Goal: Task Accomplishment & Management: Complete application form

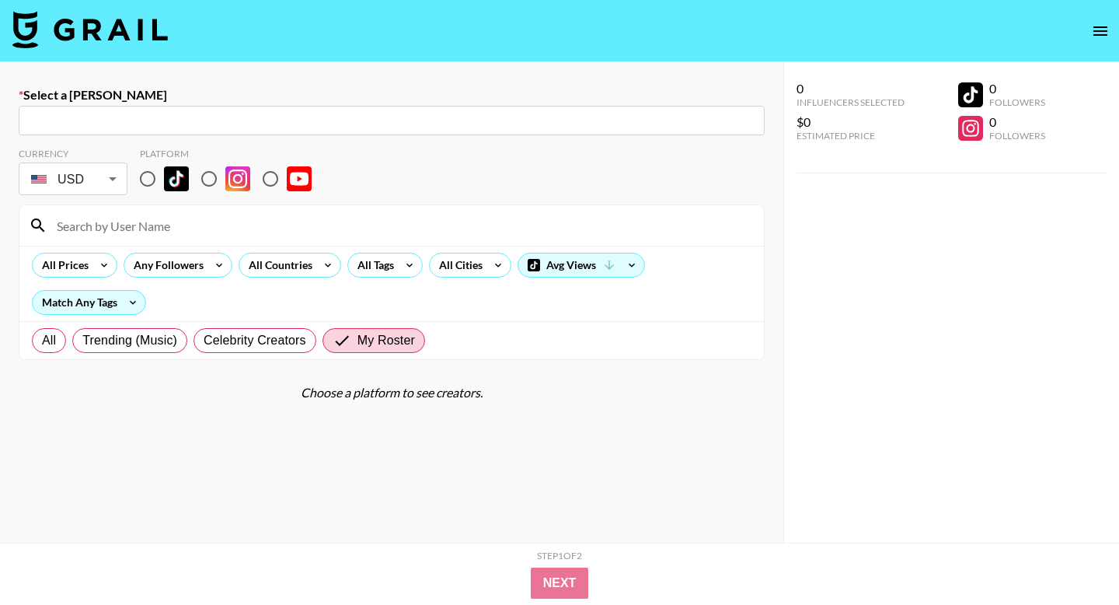
click at [455, 116] on input "text" at bounding box center [392, 121] width 728 height 18
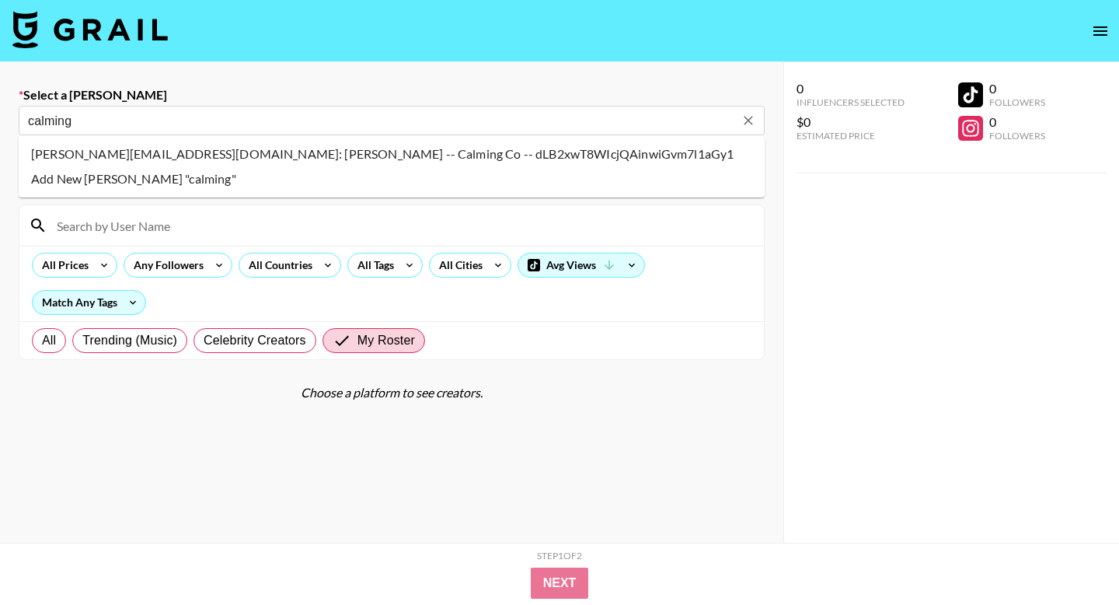
click at [273, 152] on li "[PERSON_NAME][EMAIL_ADDRESS][DOMAIN_NAME]: [PERSON_NAME] -- Calming Co -- dLB2x…" at bounding box center [392, 153] width 746 height 25
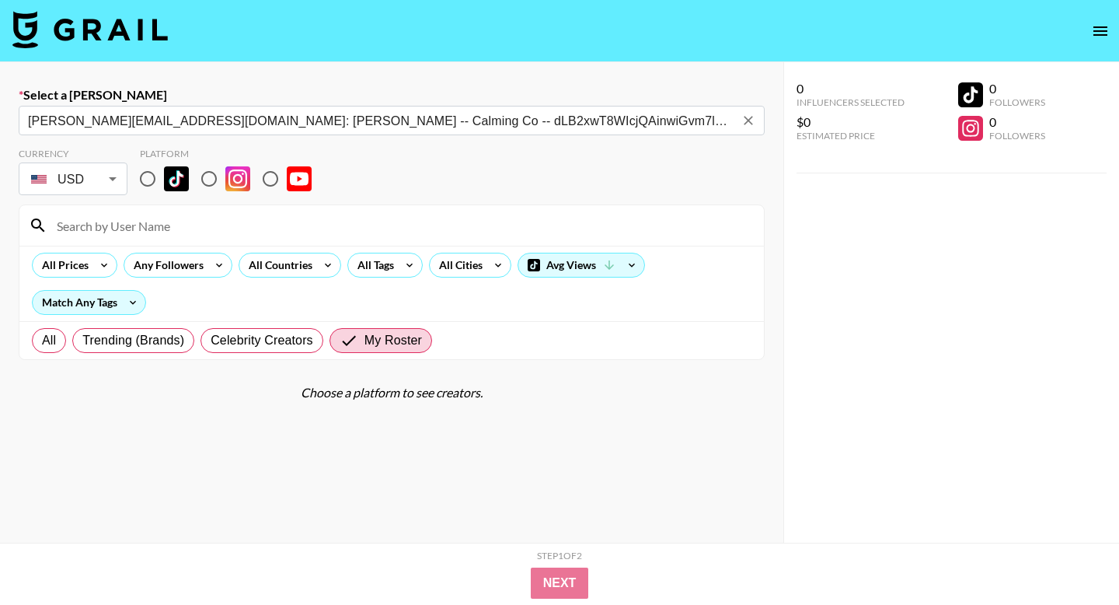
type input "[PERSON_NAME][EMAIL_ADDRESS][DOMAIN_NAME]: [PERSON_NAME] -- Calming Co -- dLB2x…"
click at [208, 176] on input "radio" at bounding box center [209, 178] width 33 height 33
radio input "true"
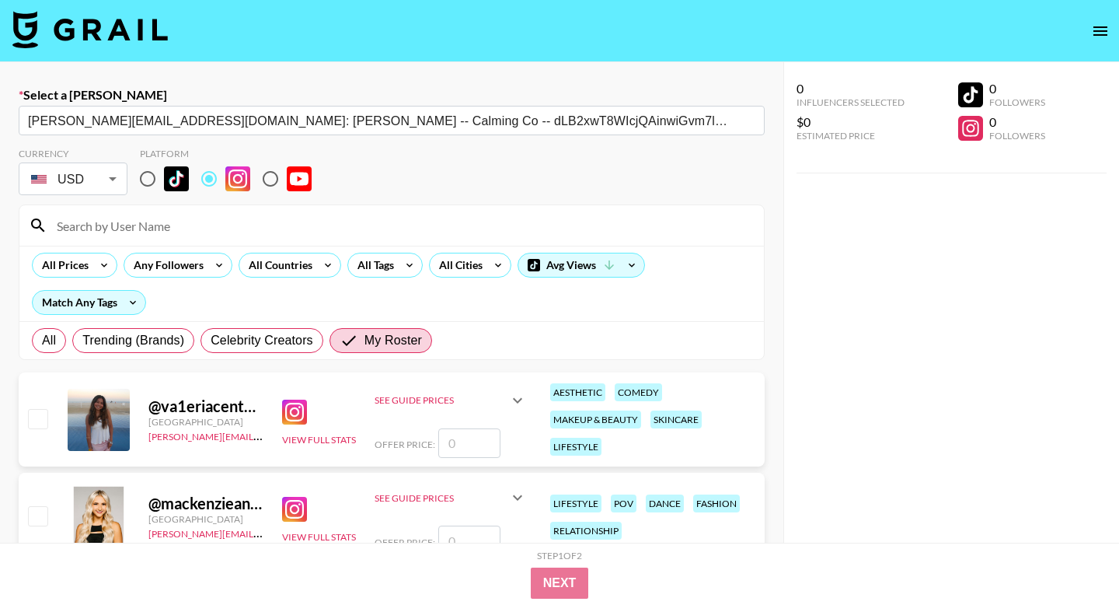
click at [183, 222] on input at bounding box center [400, 225] width 707 height 25
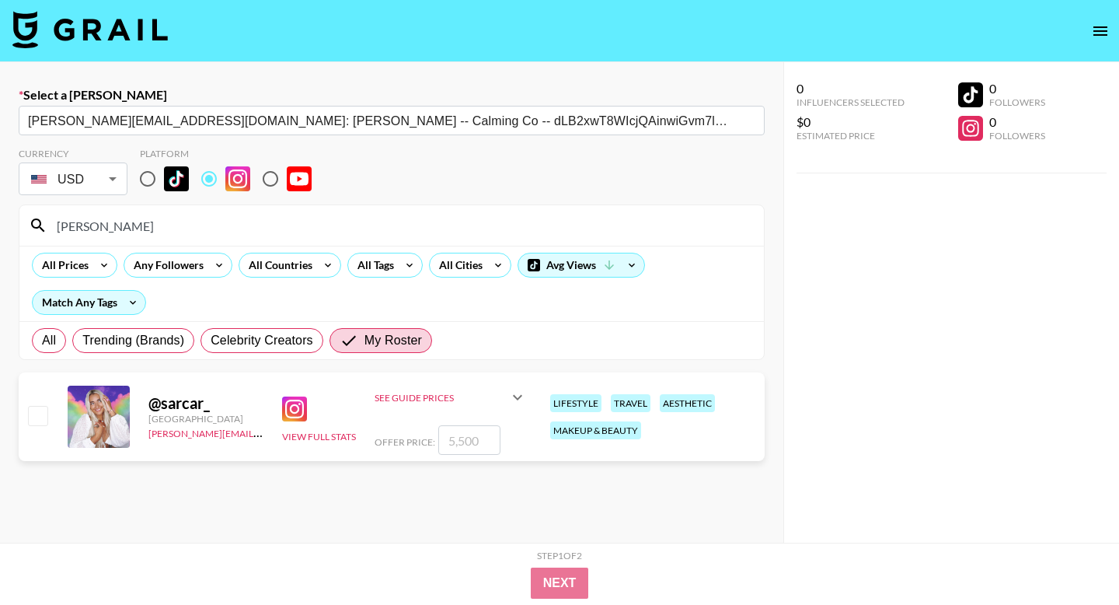
type input "[PERSON_NAME]"
click at [41, 412] on input "checkbox" at bounding box center [37, 415] width 19 height 19
checkbox input "true"
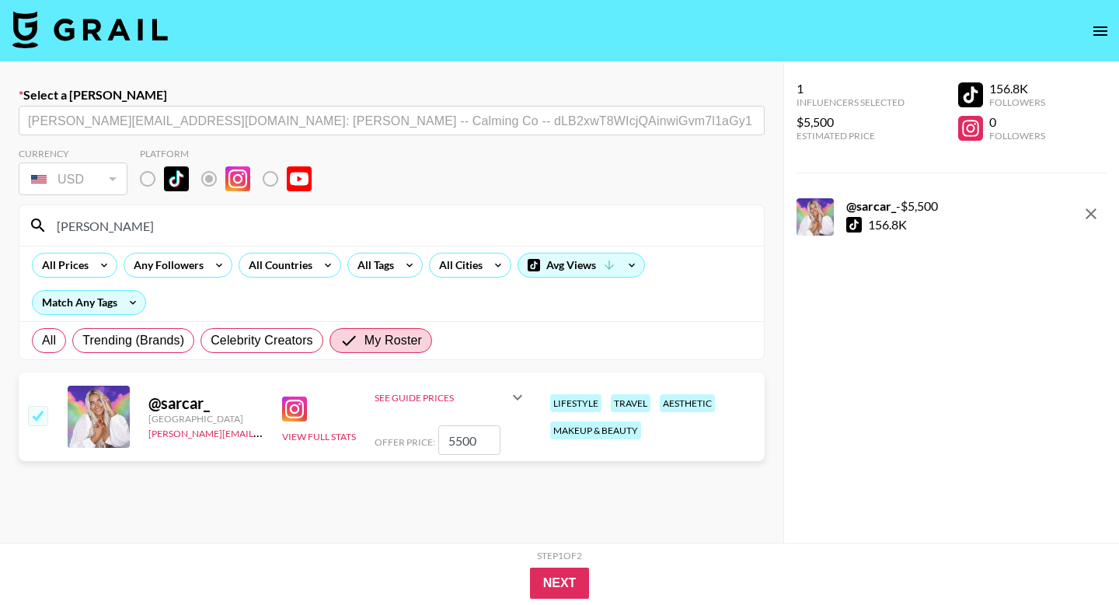
drag, startPoint x: 480, startPoint y: 438, endPoint x: 427, endPoint y: 438, distance: 53.6
click at [427, 438] on div "Offer Price: 5500" at bounding box center [451, 440] width 152 height 30
type input "600"
click at [567, 591] on button "Next" at bounding box center [560, 583] width 60 height 31
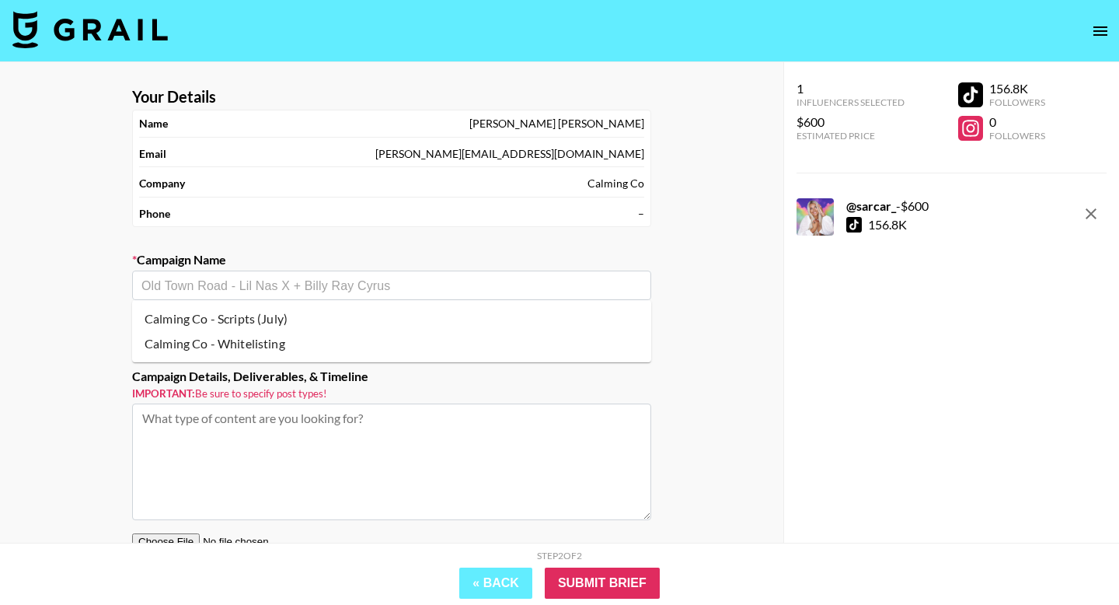
click at [299, 282] on input "text" at bounding box center [391, 286] width 501 height 18
click at [275, 337] on li "Calming Co - Whitelisting" at bounding box center [391, 343] width 519 height 25
type input "Calming Co - Whitelisting"
type textarea "Instagram --"
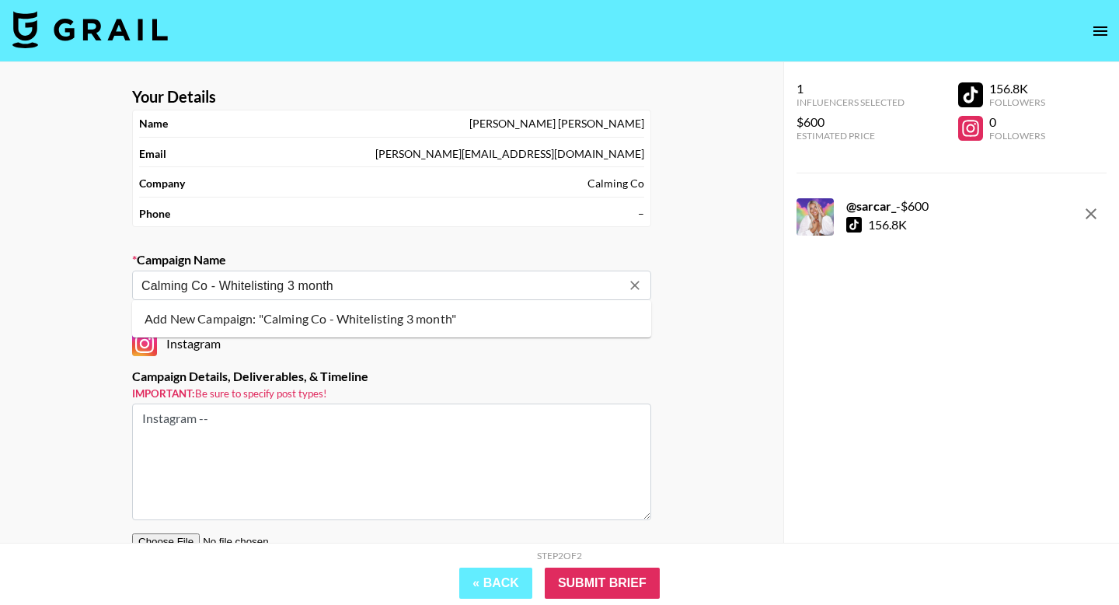
click at [448, 316] on li "Add New Campaign: "Calming Co - Whitelisting 3 month"" at bounding box center [391, 318] width 519 height 25
type input "Calming Co - Whitelisting 3 month"
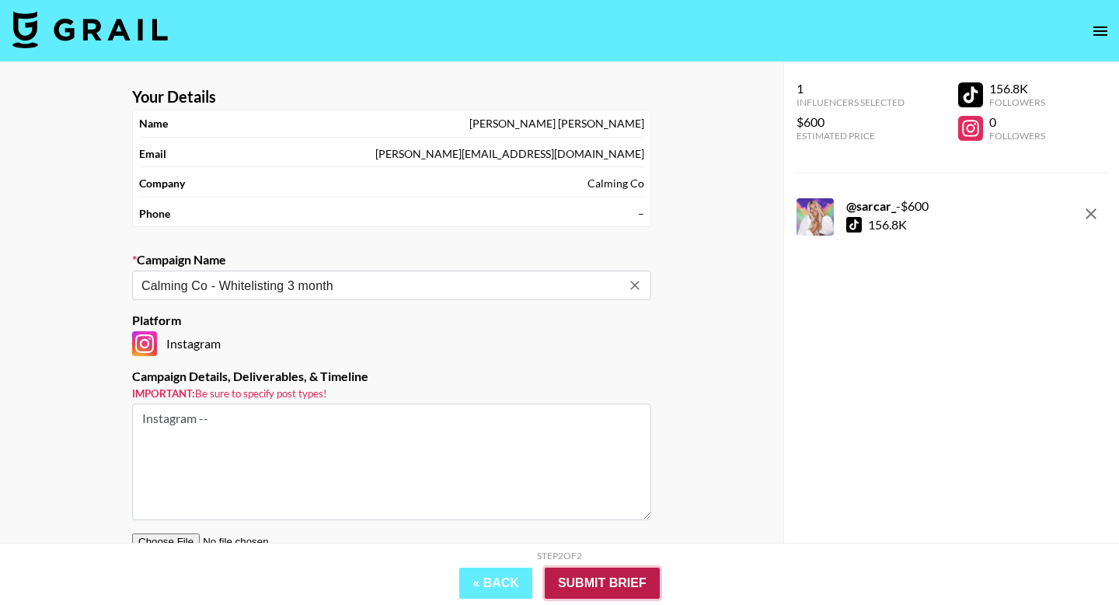
click at [602, 584] on input "Submit Brief" at bounding box center [602, 583] width 115 height 31
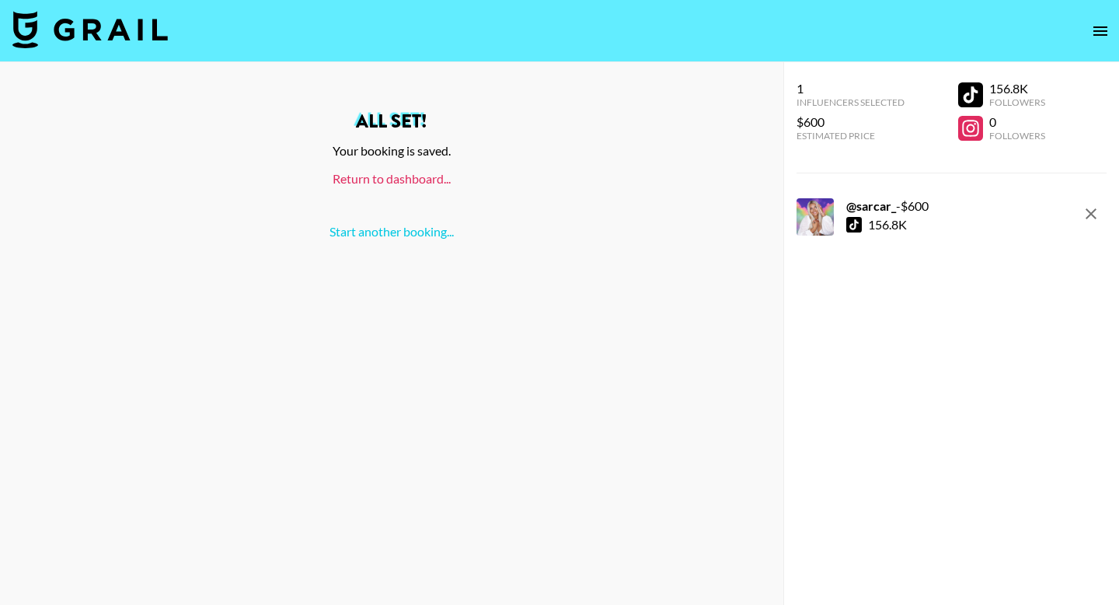
click at [390, 180] on link "Return to dashboard..." at bounding box center [392, 178] width 118 height 15
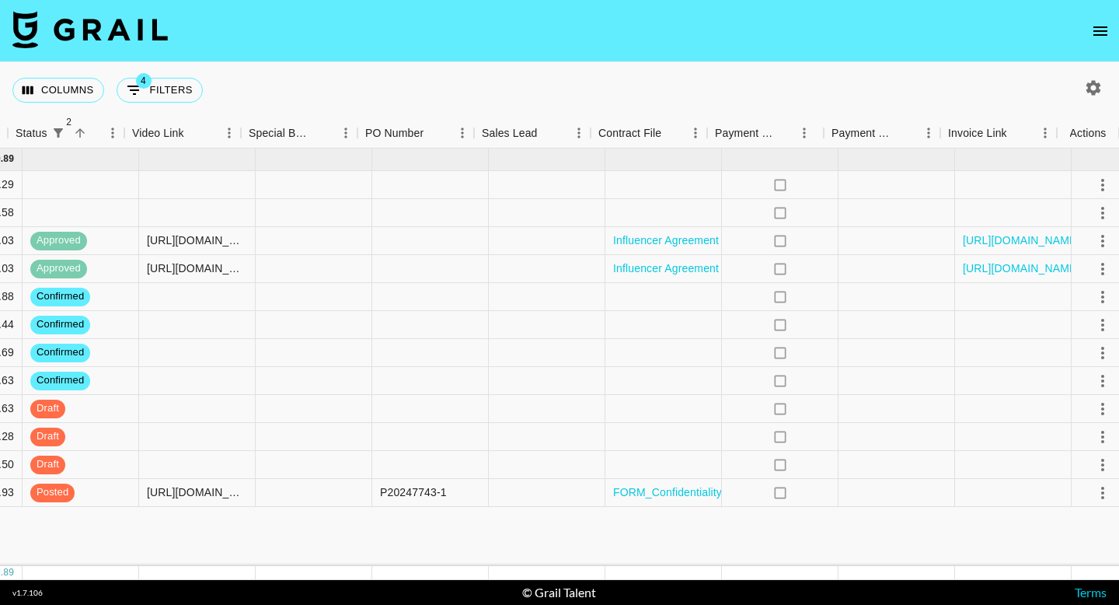
scroll to position [0, 1345]
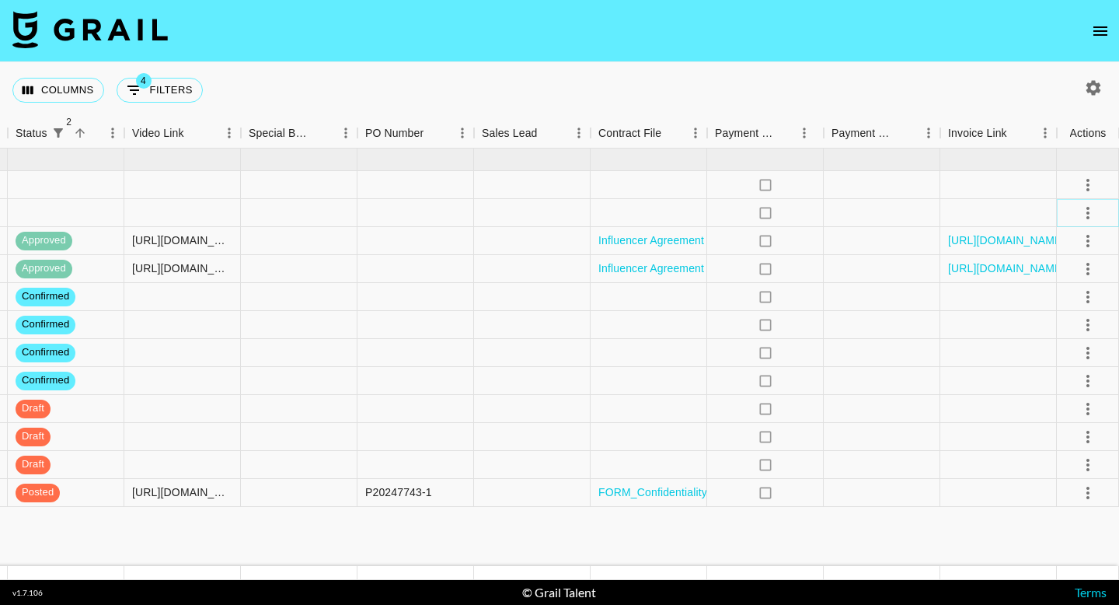
click at [1090, 211] on icon "select merge strategy" at bounding box center [1088, 213] width 19 height 19
click at [1064, 246] on li "Confirm" at bounding box center [1068, 246] width 101 height 28
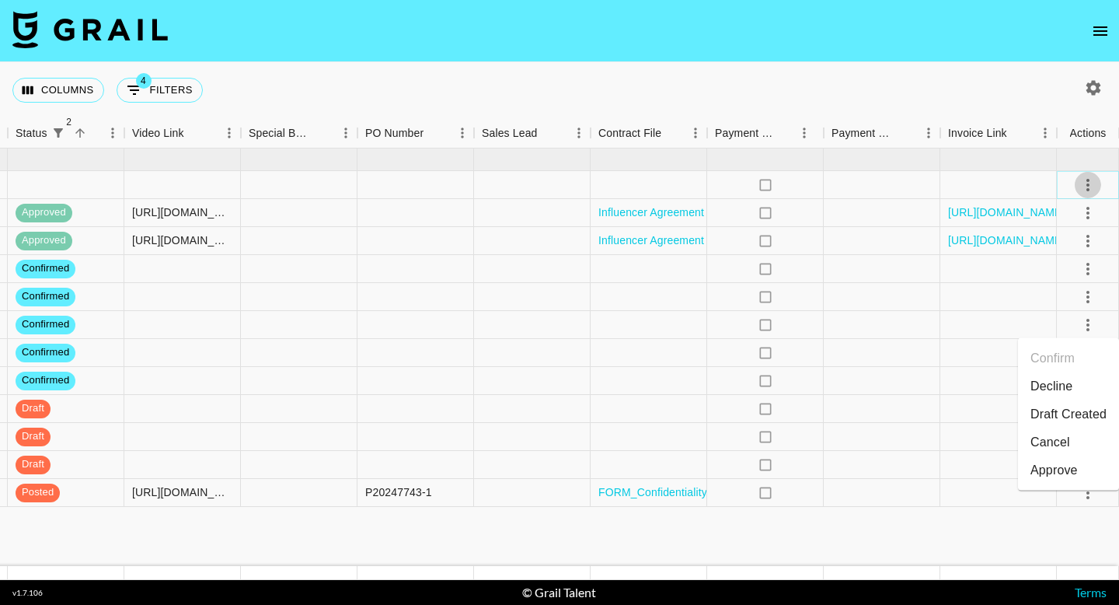
click at [1089, 183] on icon "select merge strategy" at bounding box center [1088, 185] width 19 height 19
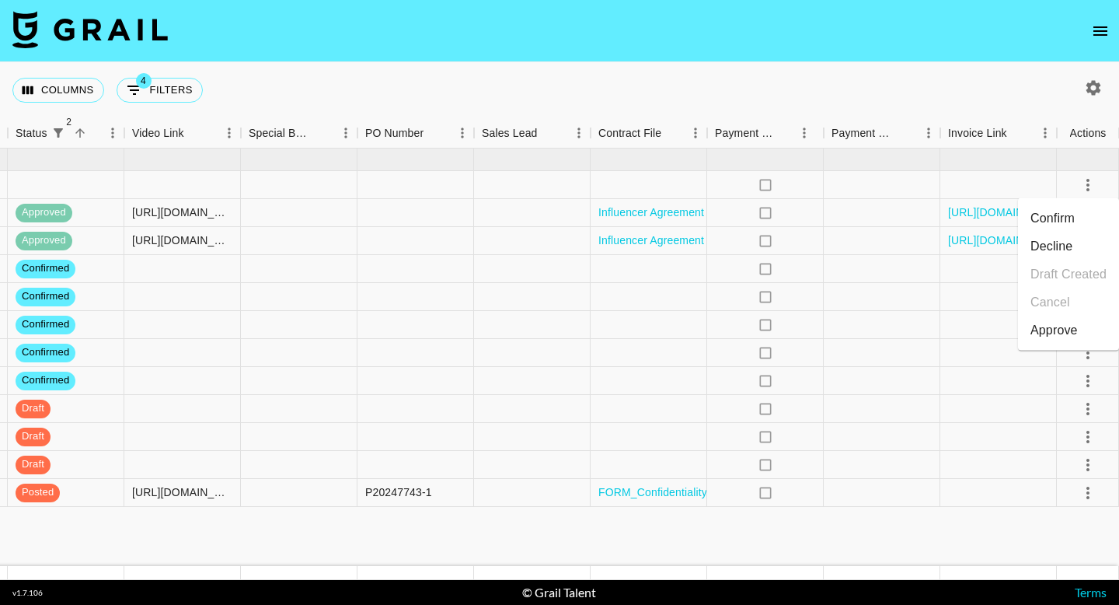
click at [1073, 221] on li "Confirm" at bounding box center [1068, 218] width 101 height 28
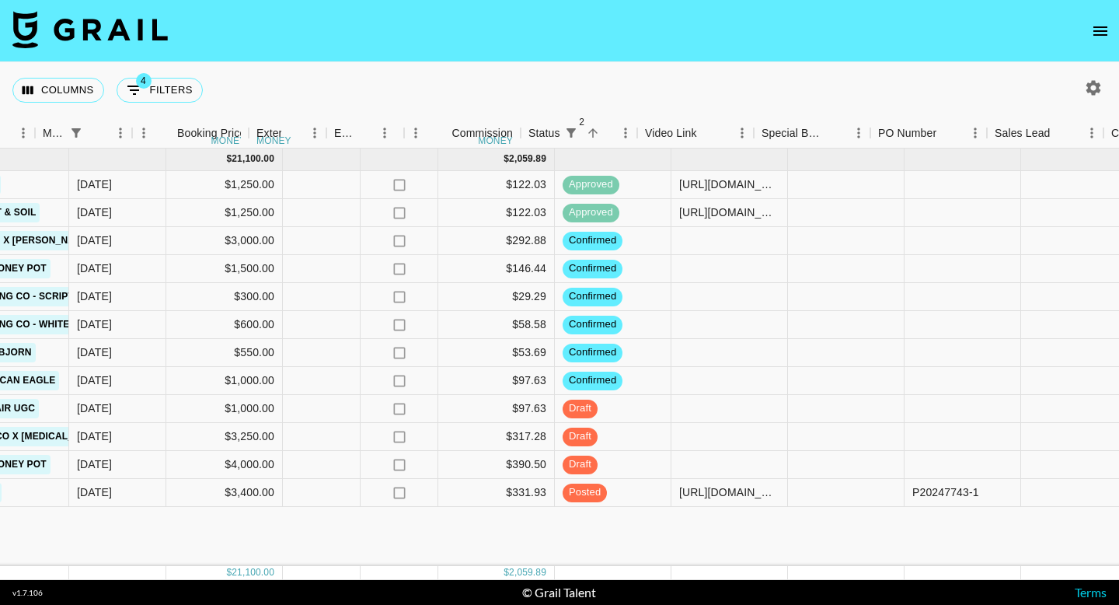
scroll to position [0, 848]
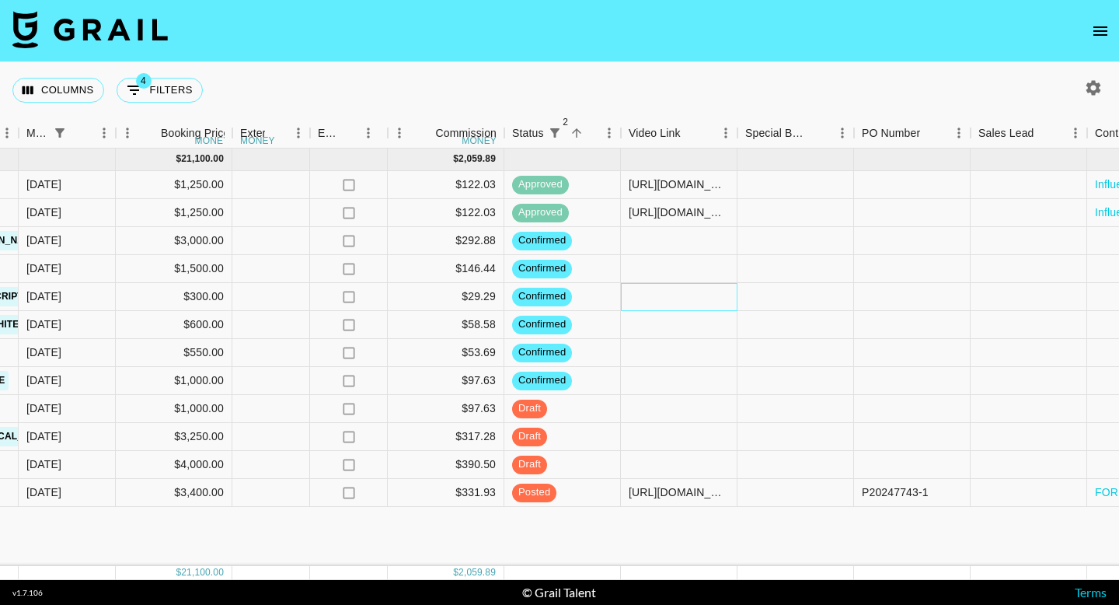
click at [658, 295] on div at bounding box center [679, 297] width 117 height 28
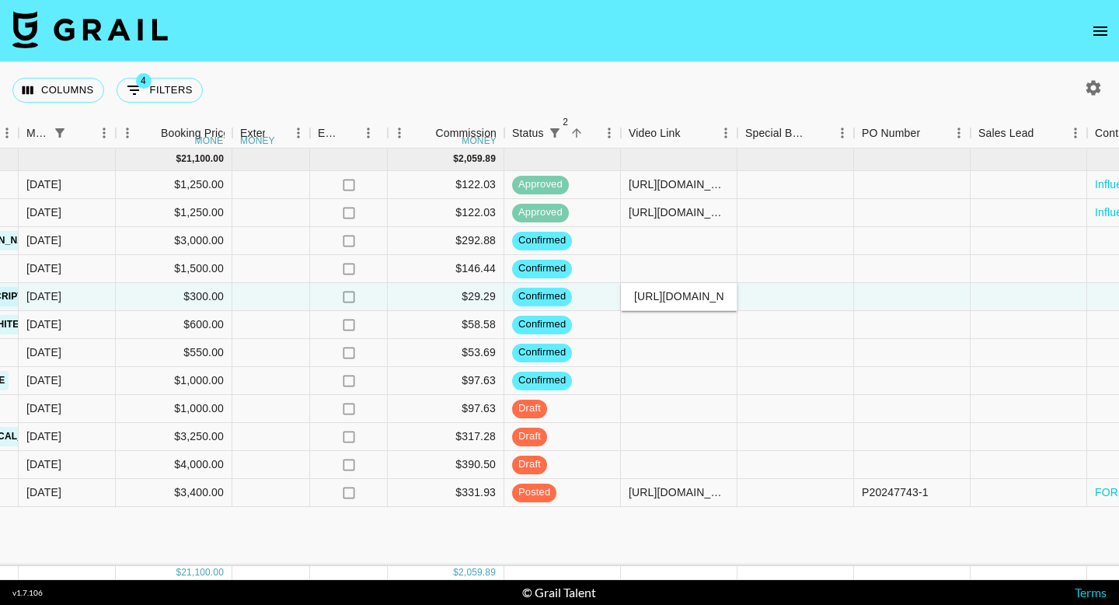
scroll to position [0, 130]
type input "https://www.instagram.com/p/DPpMJzJkg9J/"
click at [646, 326] on div at bounding box center [679, 325] width 117 height 28
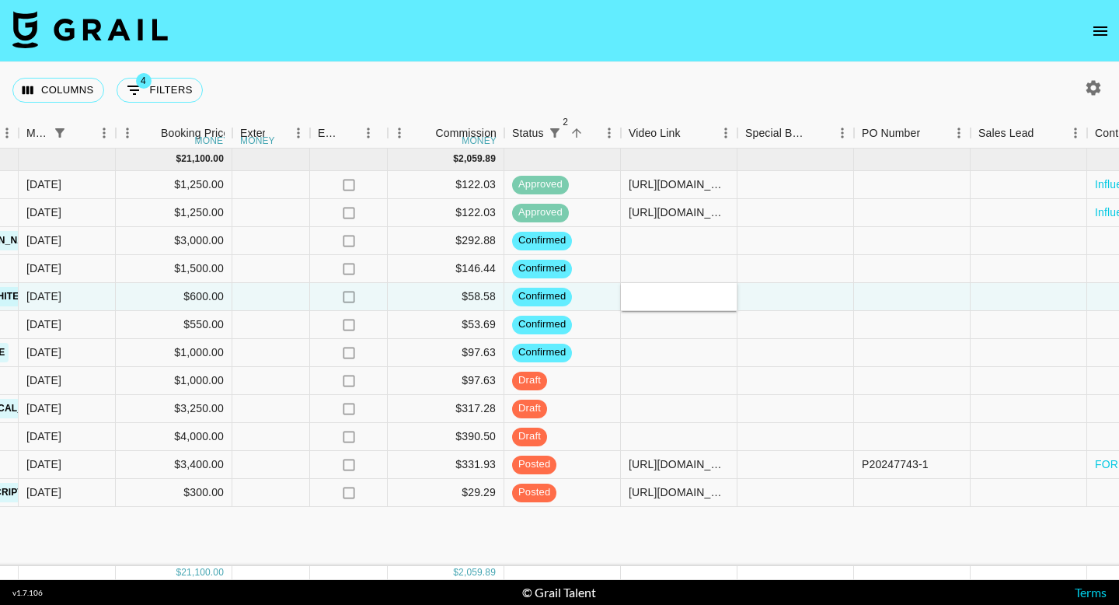
click at [586, 540] on div "Oct '25 ( 12 ) $ 21,100.00 $ 2,059.89 recey1sP3FZNgDdgT francescamiarn miranda@…" at bounding box center [384, 356] width 2464 height 417
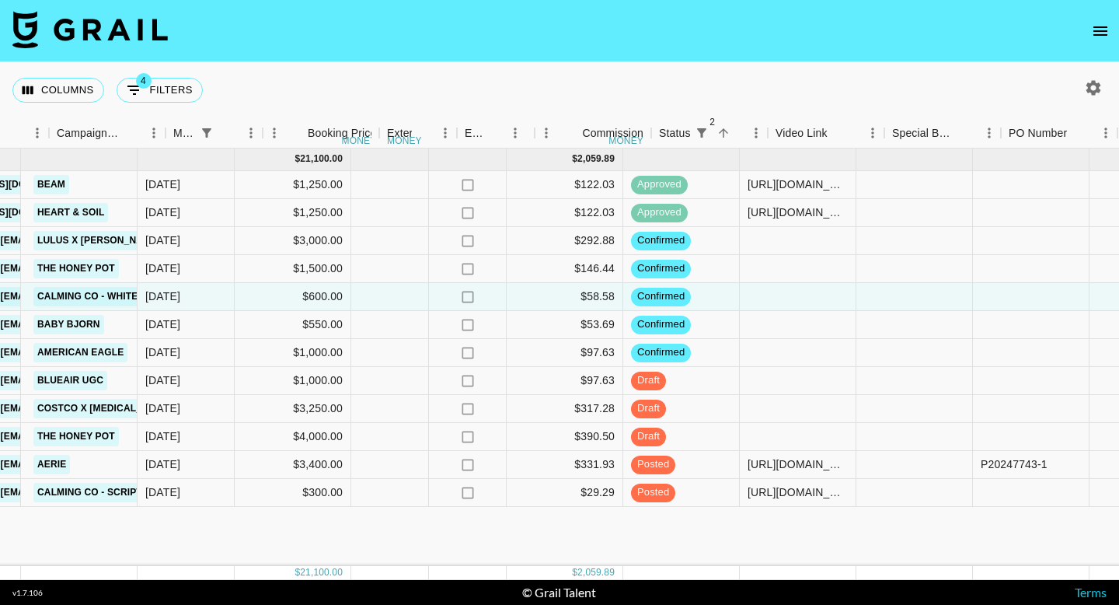
scroll to position [0, 733]
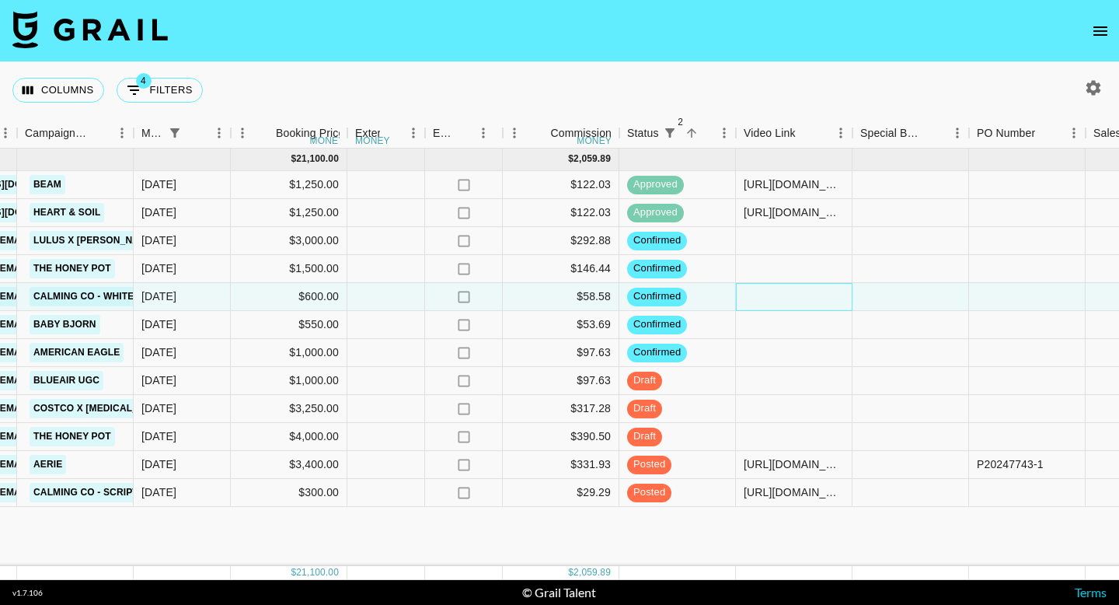
click at [763, 297] on div at bounding box center [794, 297] width 117 height 28
type input "https://www.instagram.com/p/DPpMJzJkg9J/"
click at [703, 539] on div "Oct '25 ( 12 ) $ 21,100.00 $ 2,059.89 recey1sP3FZNgDdgT francescamiarn miranda@…" at bounding box center [499, 356] width 2464 height 417
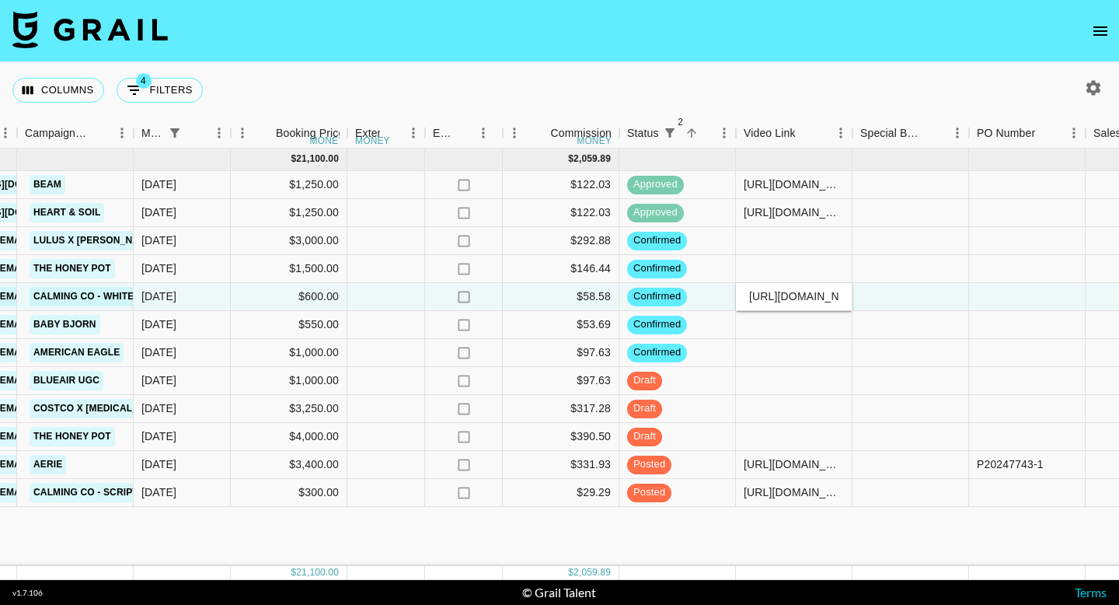
click at [742, 550] on div "Oct '25 ( 12 ) $ 21,100.00 $ 2,059.89 recey1sP3FZNgDdgT francescamiarn miranda@…" at bounding box center [499, 356] width 2464 height 417
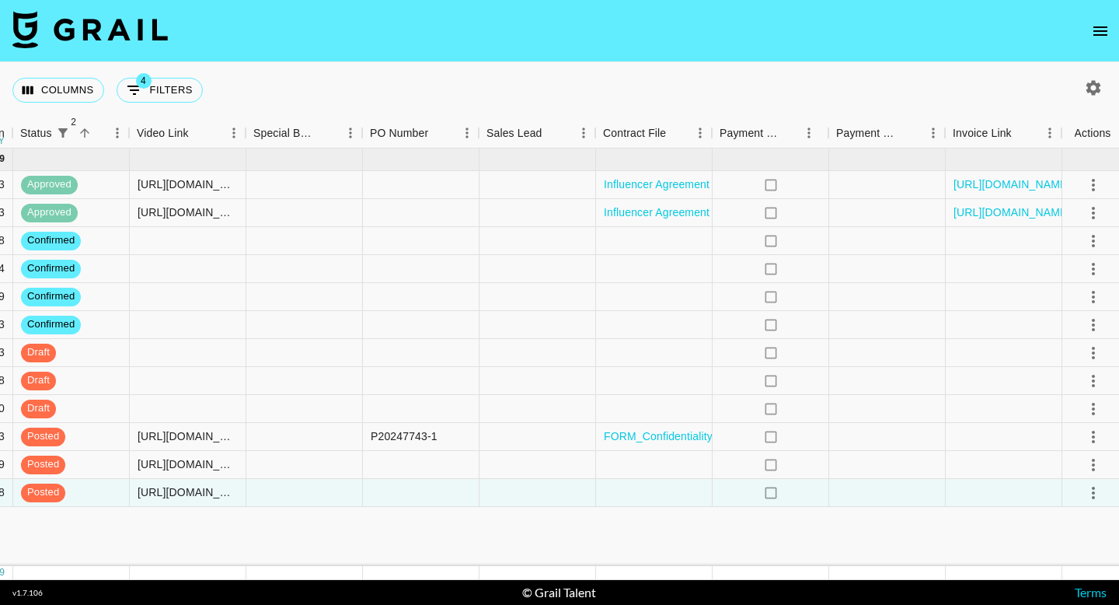
scroll to position [0, 1340]
click at [627, 463] on div at bounding box center [654, 465] width 117 height 28
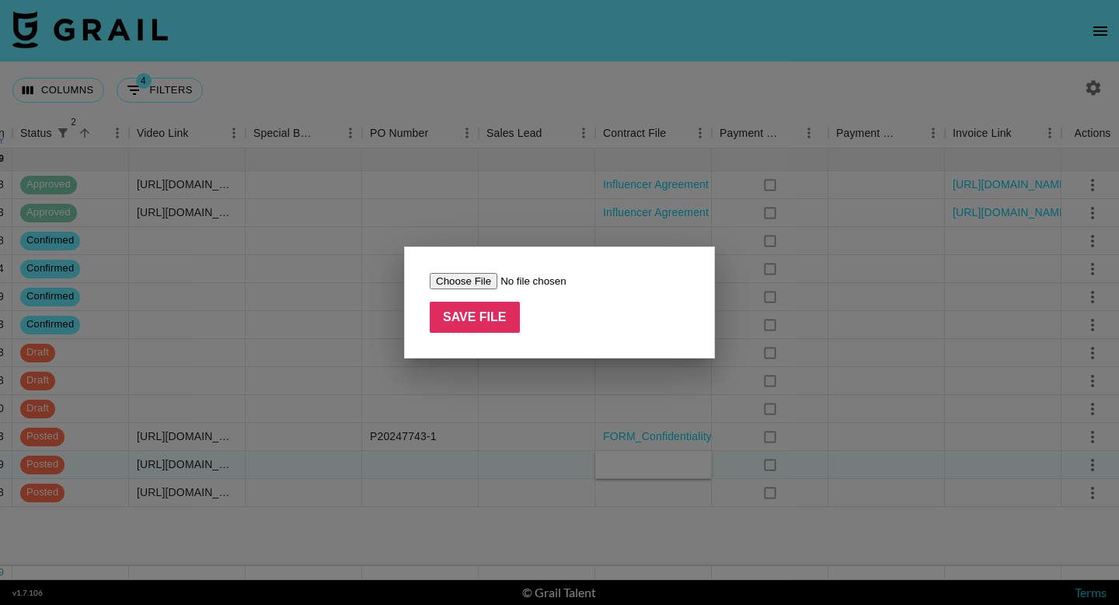
click at [468, 281] on input "file" at bounding box center [528, 281] width 197 height 16
click at [477, 314] on input "Save File" at bounding box center [475, 317] width 90 height 31
click at [606, 311] on form "Save File" at bounding box center [560, 302] width 260 height 61
click at [452, 278] on input "file" at bounding box center [528, 281] width 197 height 16
type input "C:\fakepath\Calming Co Paid Ads Production Book 041824 .pdf.pdf"
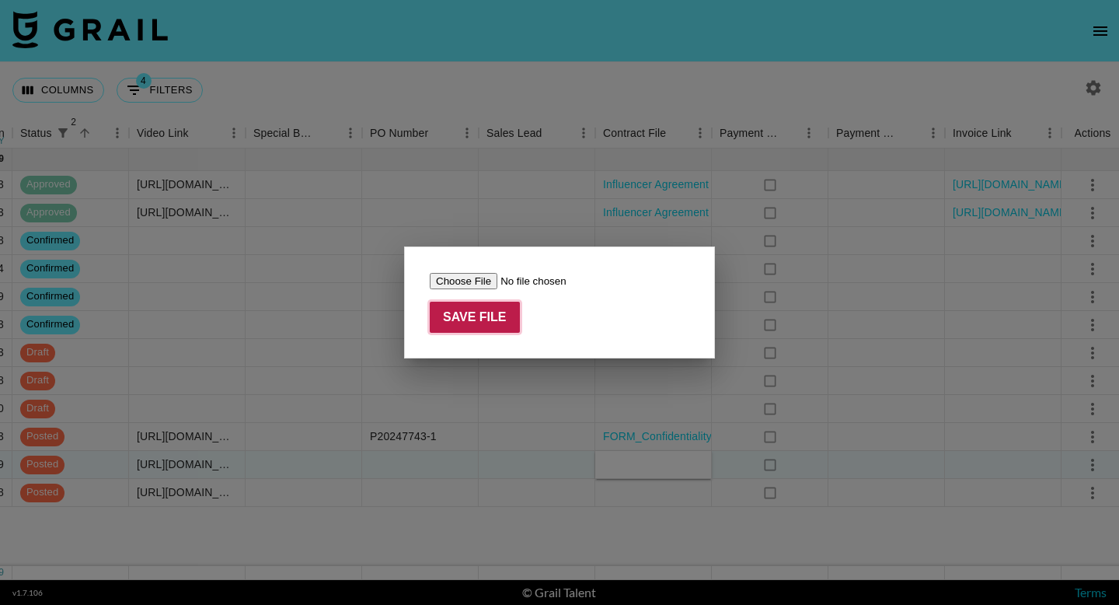
click at [466, 326] on input "Save File" at bounding box center [475, 317] width 90 height 31
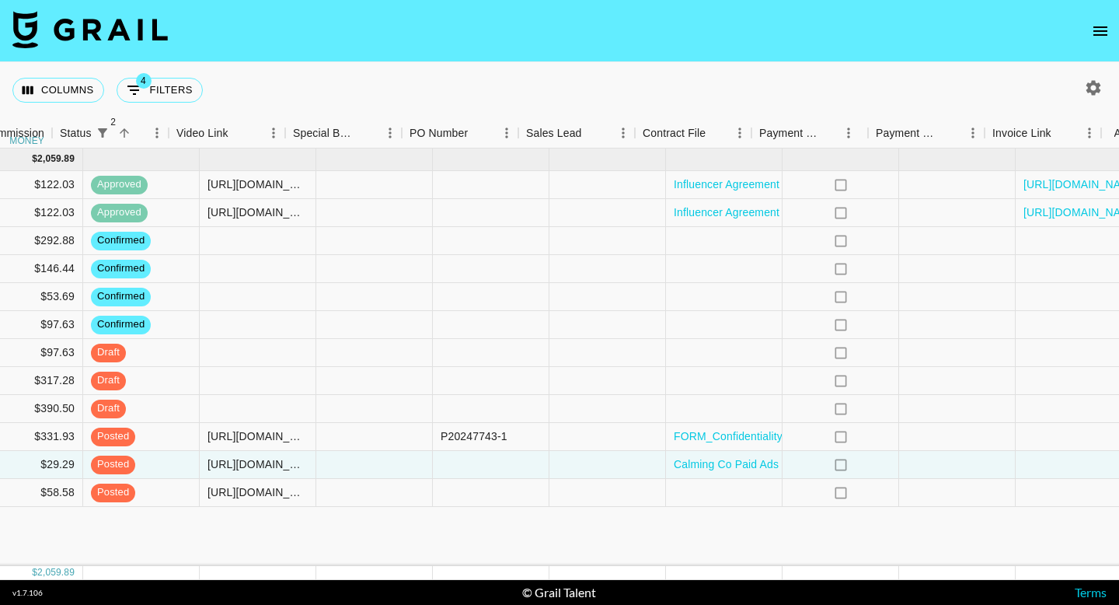
scroll to position [0, 1301]
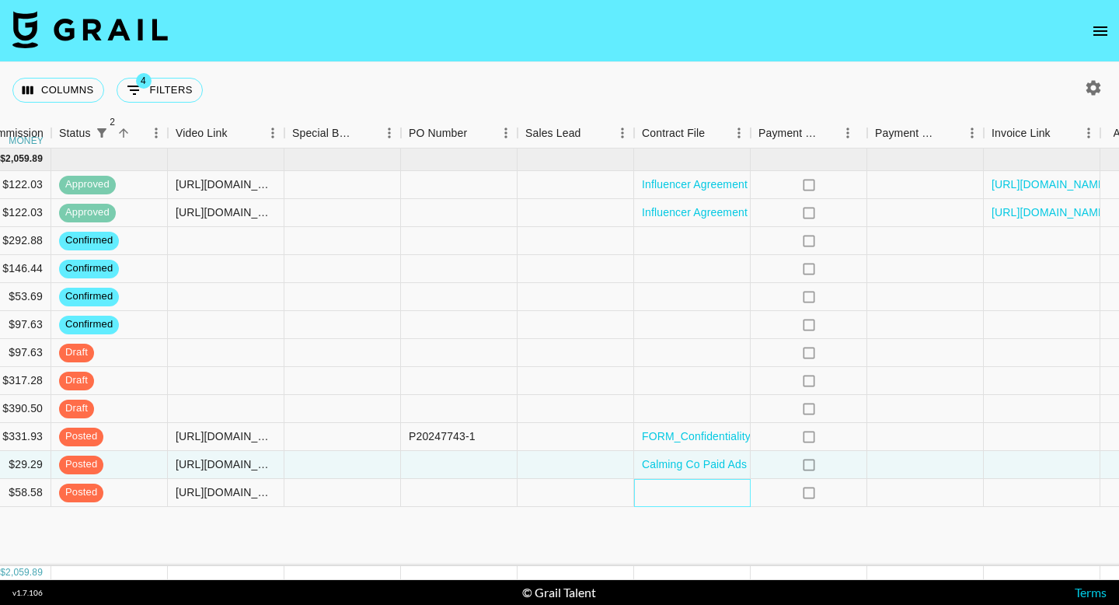
click at [706, 491] on div at bounding box center [692, 493] width 117 height 28
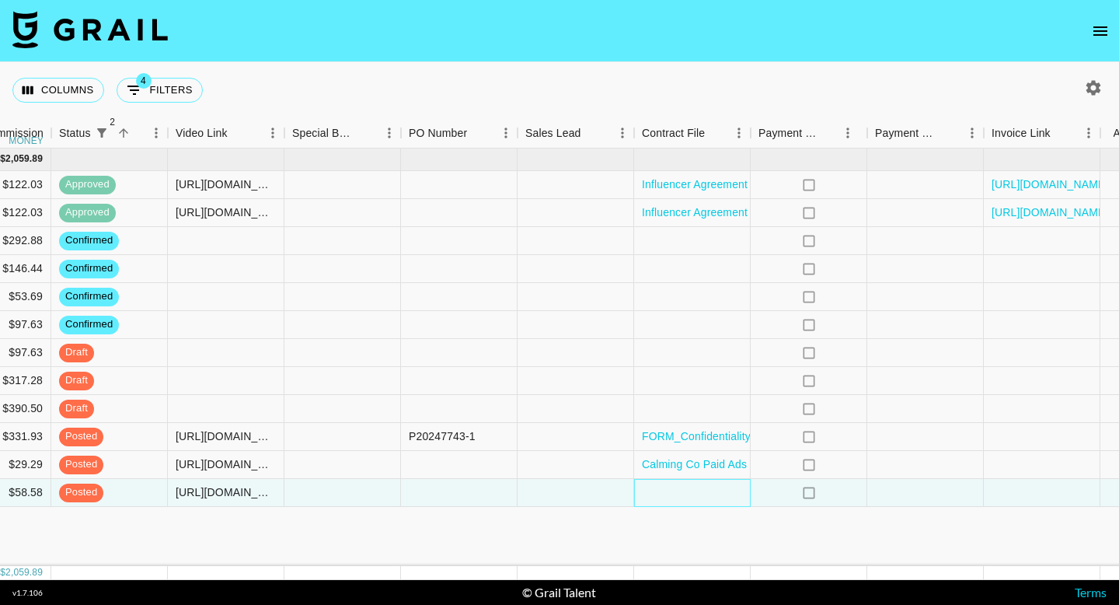
click at [706, 491] on div at bounding box center [692, 493] width 117 height 28
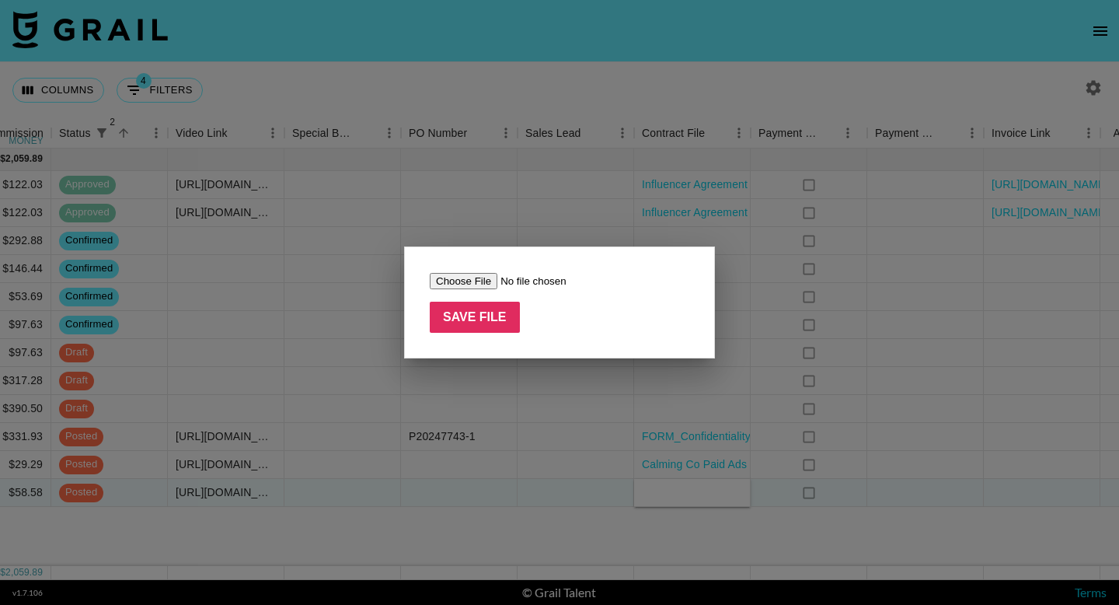
click at [445, 281] on input "file" at bounding box center [528, 281] width 197 height 16
type input "C:\fakepath\Calming Co Paid Ads Production Book 041824 .pdf.pdf"
click at [455, 321] on input "Save File" at bounding box center [475, 317] width 90 height 31
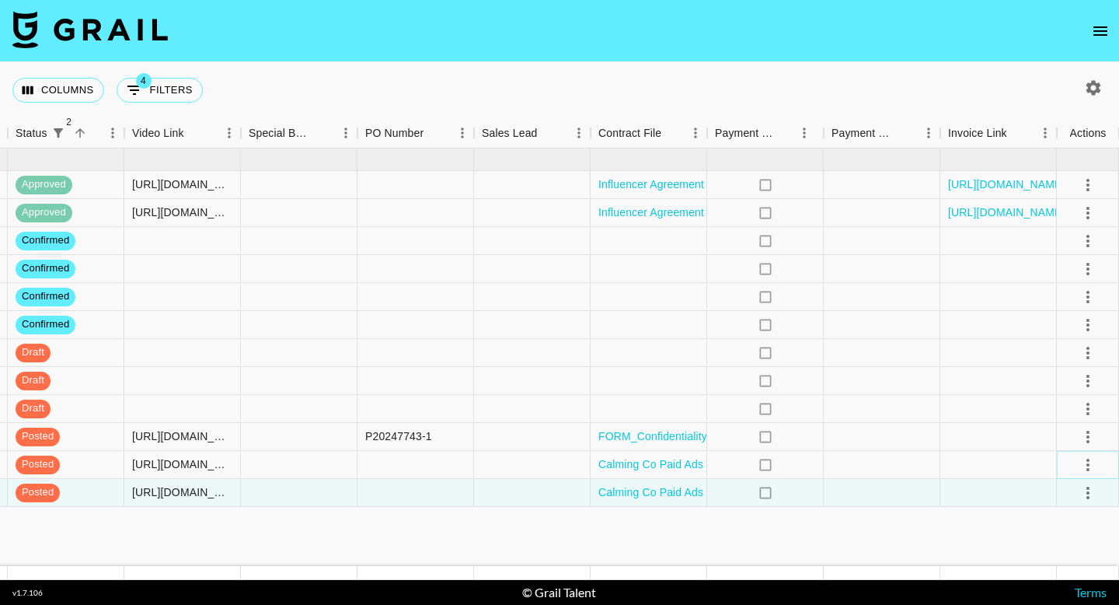
click at [1086, 464] on icon "select merge strategy" at bounding box center [1088, 465] width 19 height 19
click at [1067, 431] on div "Approve" at bounding box center [1054, 431] width 47 height 19
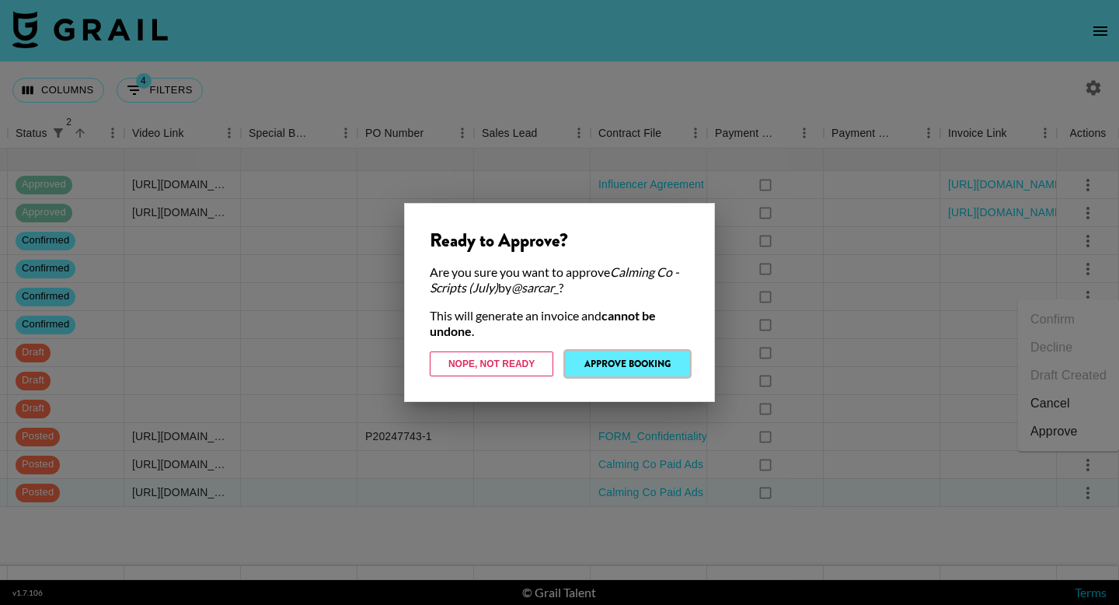
click at [661, 364] on button "Approve Booking" at bounding box center [628, 363] width 124 height 25
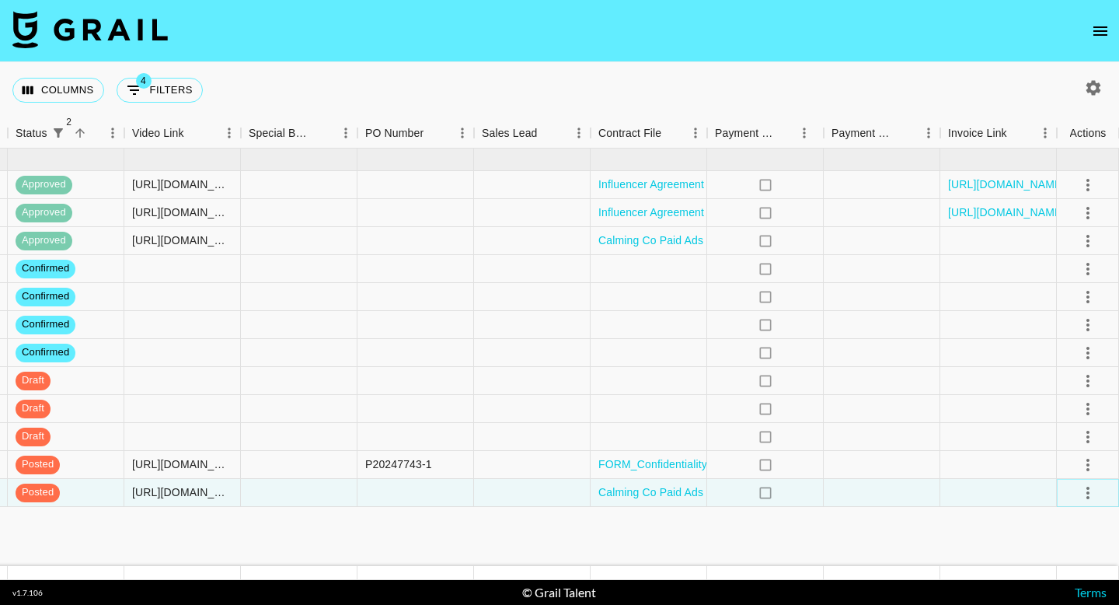
click at [1088, 488] on icon "select merge strategy" at bounding box center [1088, 493] width 3 height 12
click at [1048, 458] on div "Approve" at bounding box center [1054, 459] width 47 height 19
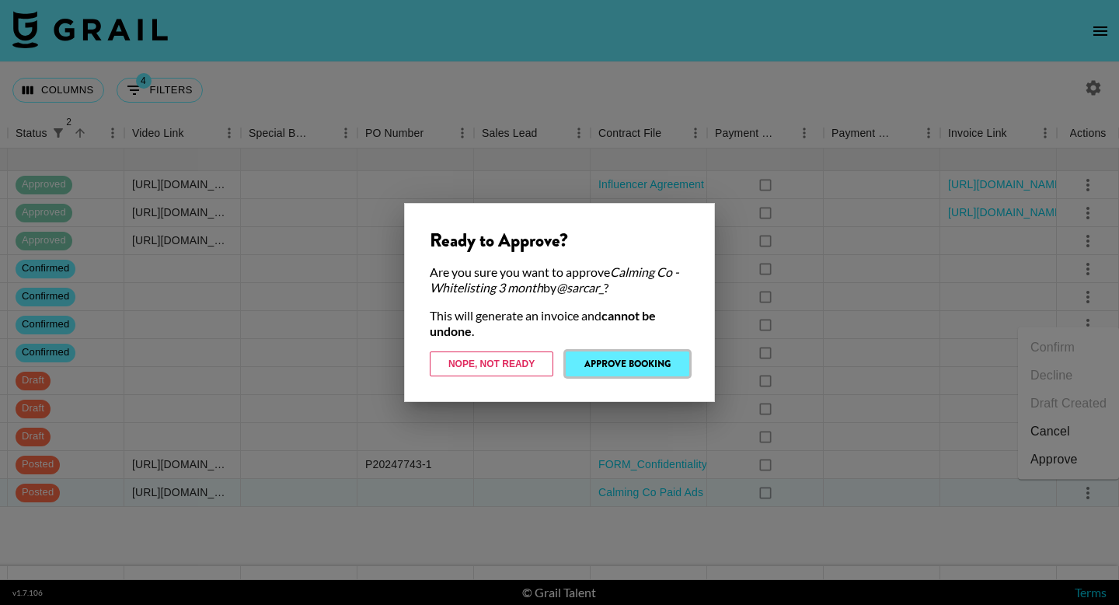
click at [655, 365] on button "Approve Booking" at bounding box center [628, 363] width 124 height 25
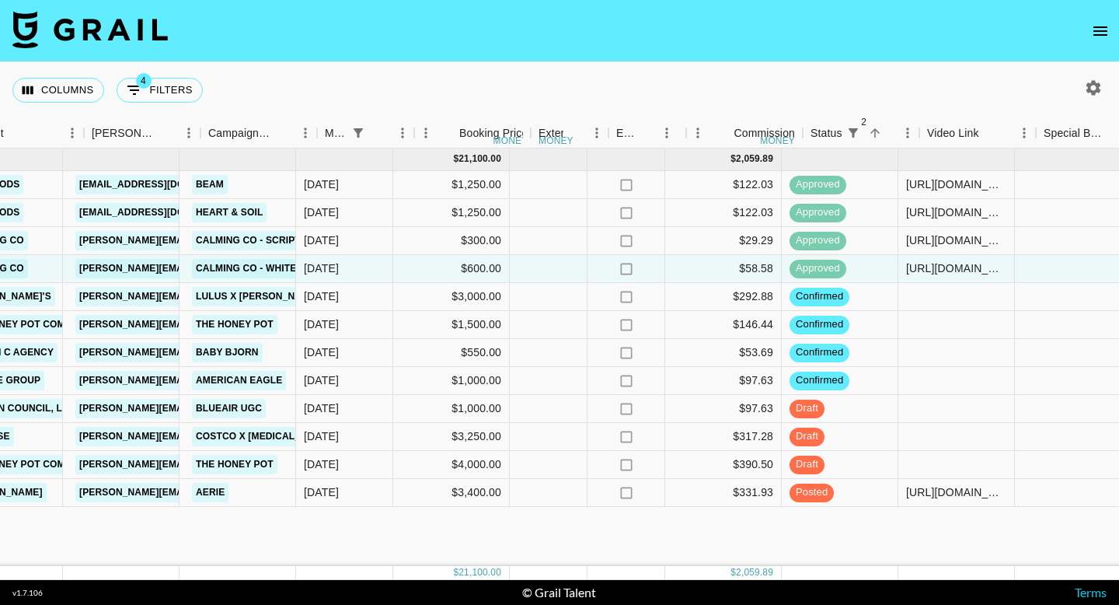
scroll to position [0, 546]
